Goal: Task Accomplishment & Management: Complete application form

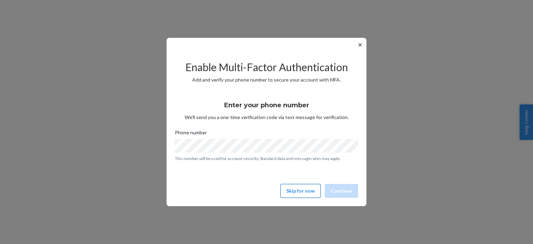
click at [310, 192] on button "Skip for now" at bounding box center [301, 191] width 40 height 14
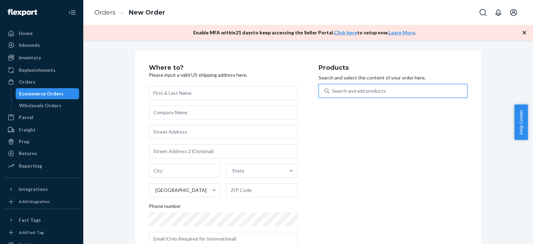
click at [366, 94] on div "Search and add products" at bounding box center [398, 91] width 138 height 12
click at [333, 94] on input "0 results available. Use Up and Down to choose options, press Enter to select t…" at bounding box center [332, 90] width 1 height 7
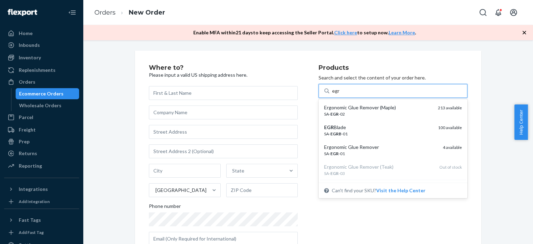
type input "egr"
click at [496, 171] on div "Where to? Please input a valid US shipping address here. State United States Ph…" at bounding box center [309, 158] width 440 height 215
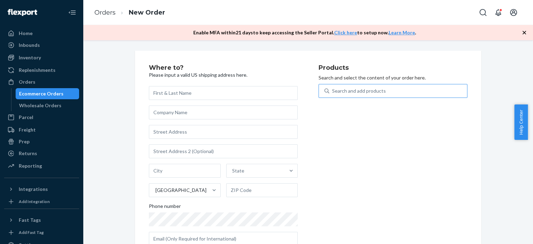
click at [350, 91] on div "Search and add products" at bounding box center [359, 90] width 54 height 7
click at [333, 91] on input "Search and add products" at bounding box center [332, 90] width 1 height 7
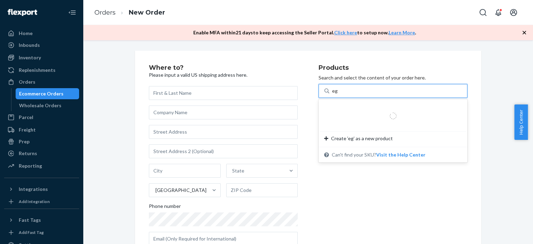
type input "egr"
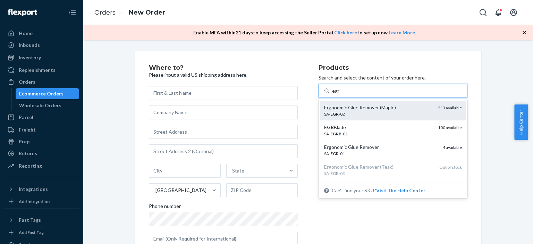
click at [369, 110] on div "Ergonomic Glue Remover (Maple)" at bounding box center [378, 107] width 108 height 7
click at [340, 94] on input "egr" at bounding box center [336, 90] width 8 height 7
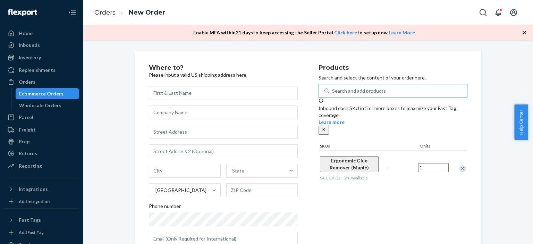
click at [330, 158] on span "Ergonomic Glue Remover (Maple)" at bounding box center [349, 164] width 39 height 13
click at [461, 165] on div "Remove Item" at bounding box center [462, 168] width 7 height 7
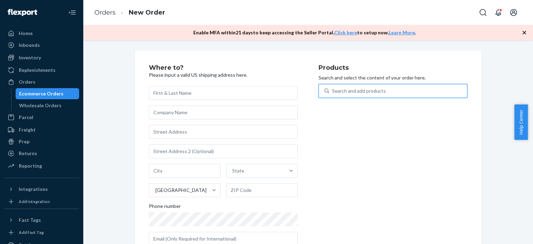
click at [365, 90] on div "Search and add products" at bounding box center [359, 90] width 54 height 7
click at [333, 90] on input "0 results available. Use Up and Down to choose options, press Enter to select t…" at bounding box center [332, 90] width 1 height 7
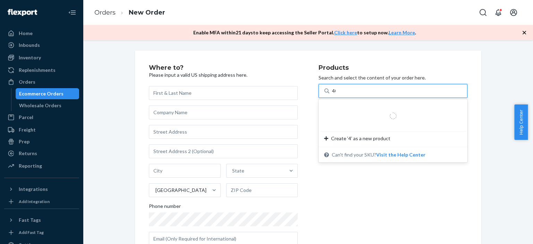
type input "400"
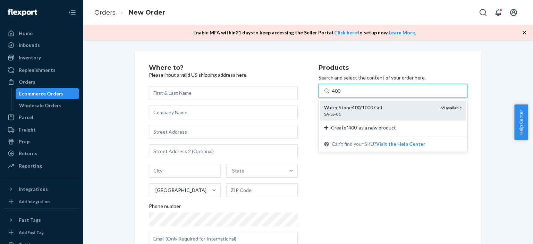
click at [358, 114] on div "SA-SS-01" at bounding box center [379, 114] width 111 height 6
click at [341, 94] on input "400" at bounding box center [336, 90] width 9 height 7
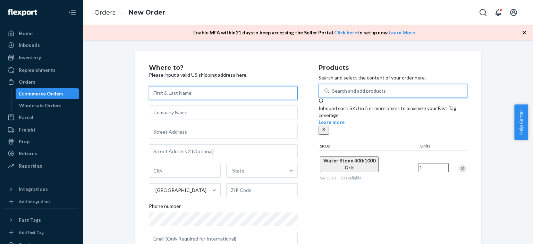
click at [179, 96] on input "text" at bounding box center [223, 93] width 149 height 14
click at [164, 92] on input "text" at bounding box center [223, 93] width 149 height 14
paste input "Paul Dandini"
type input "Paul Dandini"
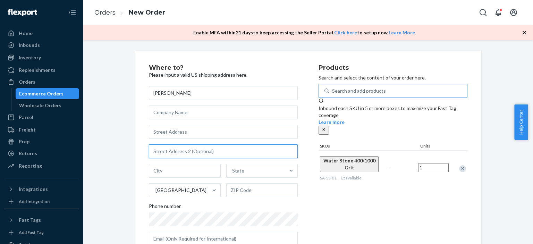
click at [173, 152] on input "text" at bounding box center [223, 151] width 149 height 14
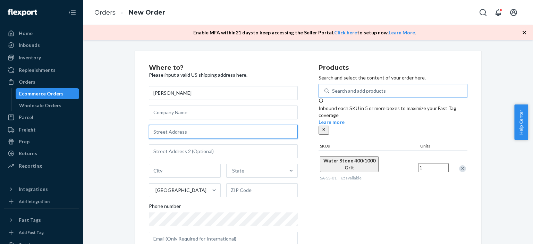
click at [178, 133] on input "text" at bounding box center [223, 132] width 149 height 14
click at [432, 209] on div "Products Search and select the content of your order here. Search and add produ…" at bounding box center [393, 158] width 149 height 187
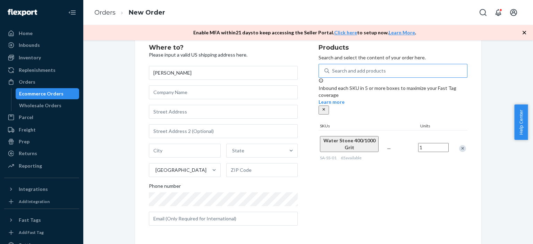
scroll to position [21, 0]
click at [164, 114] on input "text" at bounding box center [223, 111] width 149 height 14
paste input "14851 East Hal Court Fort Myers FL 33905"
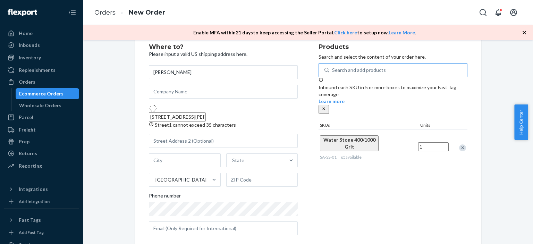
type input "14851 E Hal Ct"
type input "Fort Myers"
type input "33905"
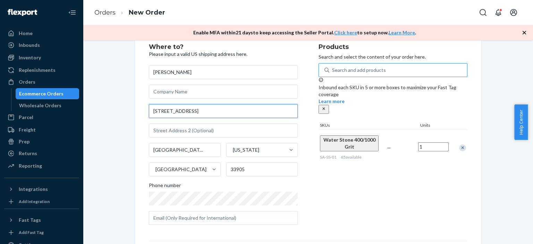
click at [169, 112] on input "14851 E Hal Ct" at bounding box center [223, 111] width 149 height 14
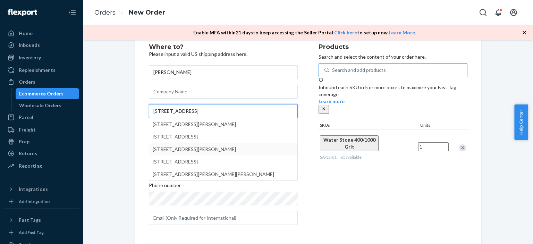
type input "14851 East Hal Ct"
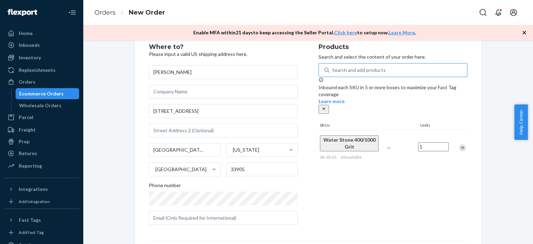
click at [349, 179] on div "Products Search and select the content of your order here. Search and add produ…" at bounding box center [393, 137] width 149 height 187
click at [395, 183] on div "Products Search and select the content of your order here. Search and add produ…" at bounding box center [393, 137] width 149 height 187
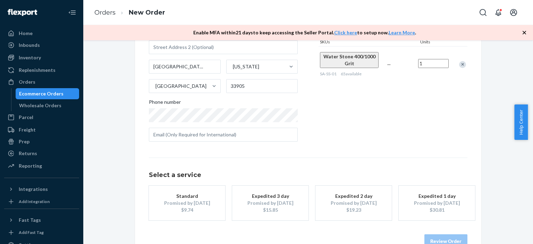
scroll to position [122, 0]
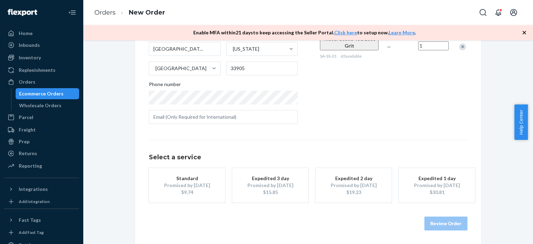
click at [189, 186] on div "Promised by Oct 3, 2025" at bounding box center [187, 185] width 56 height 7
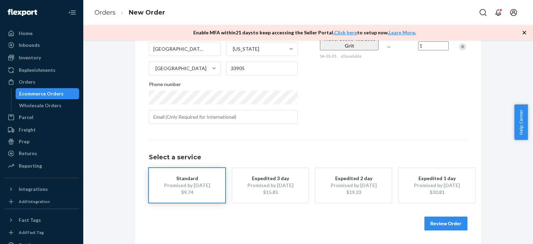
click at [283, 195] on button "Expedited 3 day Promised by Sep 29, 2025 $15.85" at bounding box center [270, 185] width 76 height 35
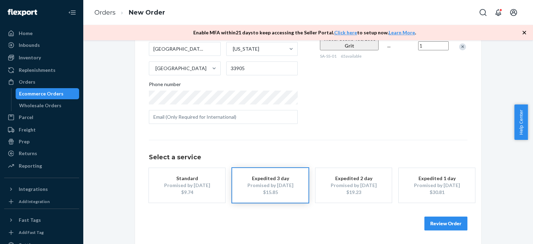
click at [438, 224] on button "Review Order" at bounding box center [446, 224] width 43 height 14
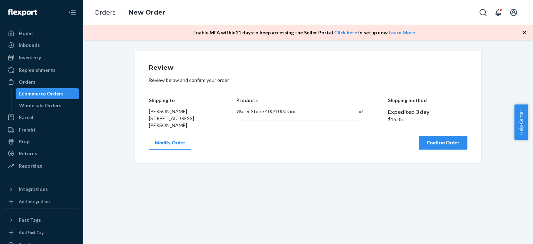
scroll to position [0, 0]
click at [174, 145] on button "Modify Order" at bounding box center [170, 143] width 42 height 14
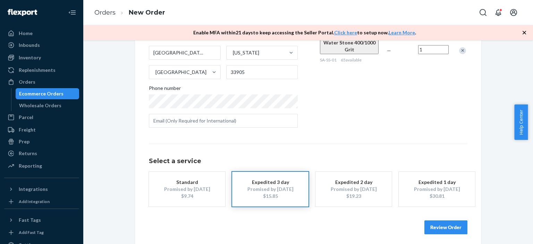
scroll to position [122, 0]
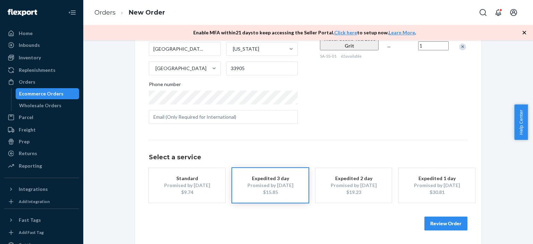
click at [204, 170] on button "Standard Promised by Oct 3, 2025 $9.74" at bounding box center [187, 185] width 76 height 35
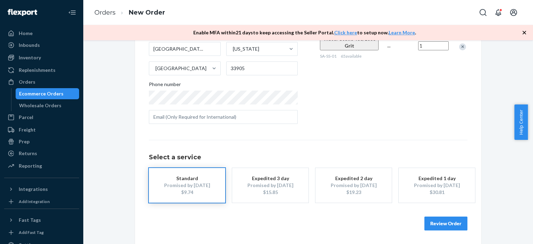
click at [450, 223] on button "Review Order" at bounding box center [446, 224] width 43 height 14
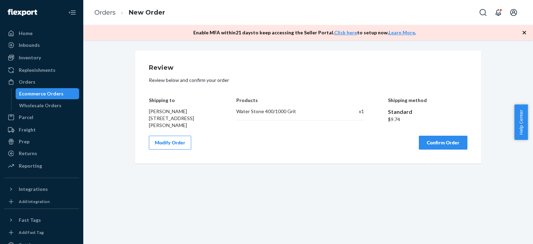
click at [435, 145] on button "Confirm Order" at bounding box center [443, 143] width 49 height 14
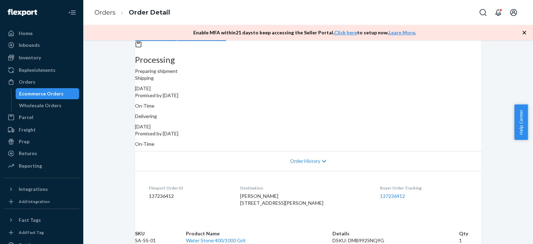
scroll to position [69, 0]
click at [391, 193] on link "137236412" at bounding box center [392, 196] width 25 height 6
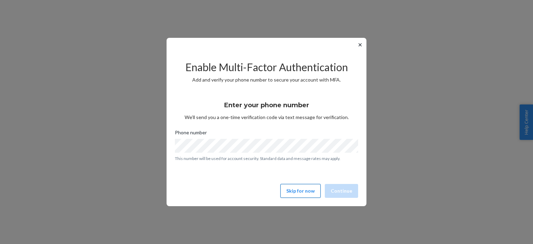
click at [308, 192] on button "Skip for now" at bounding box center [301, 191] width 40 height 14
